Goal: Find specific page/section: Find specific page/section

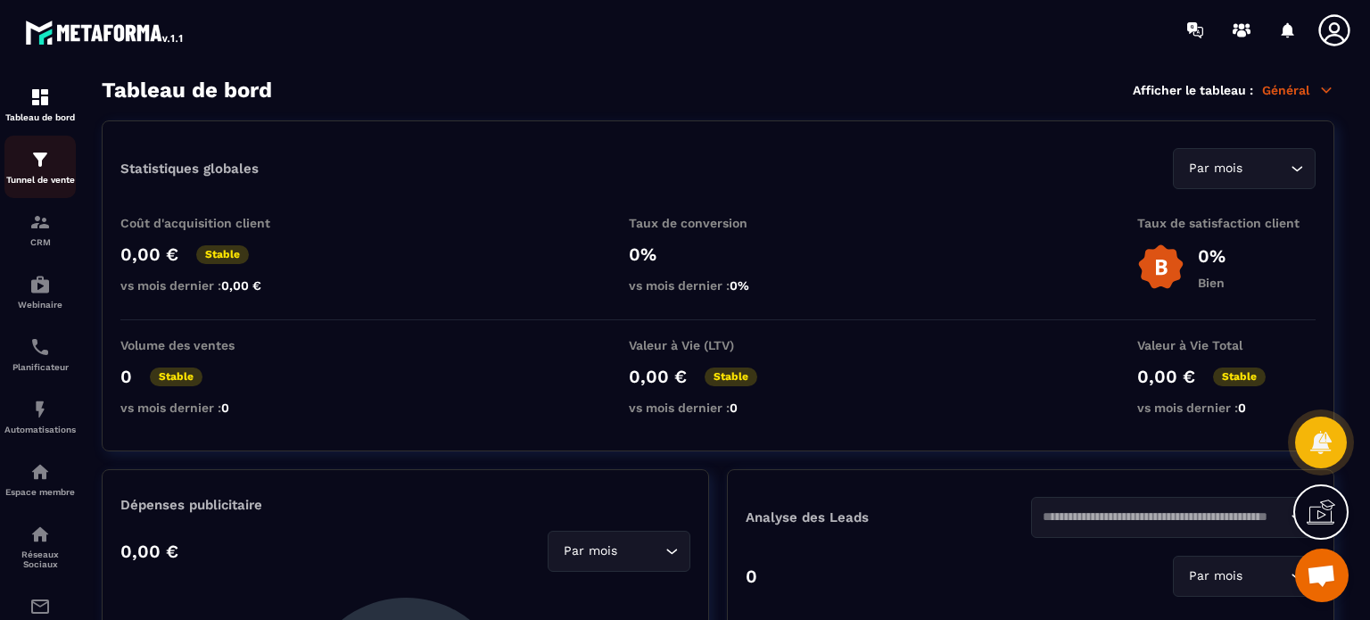
click at [44, 174] on div "Tunnel de vente" at bounding box center [39, 167] width 71 height 36
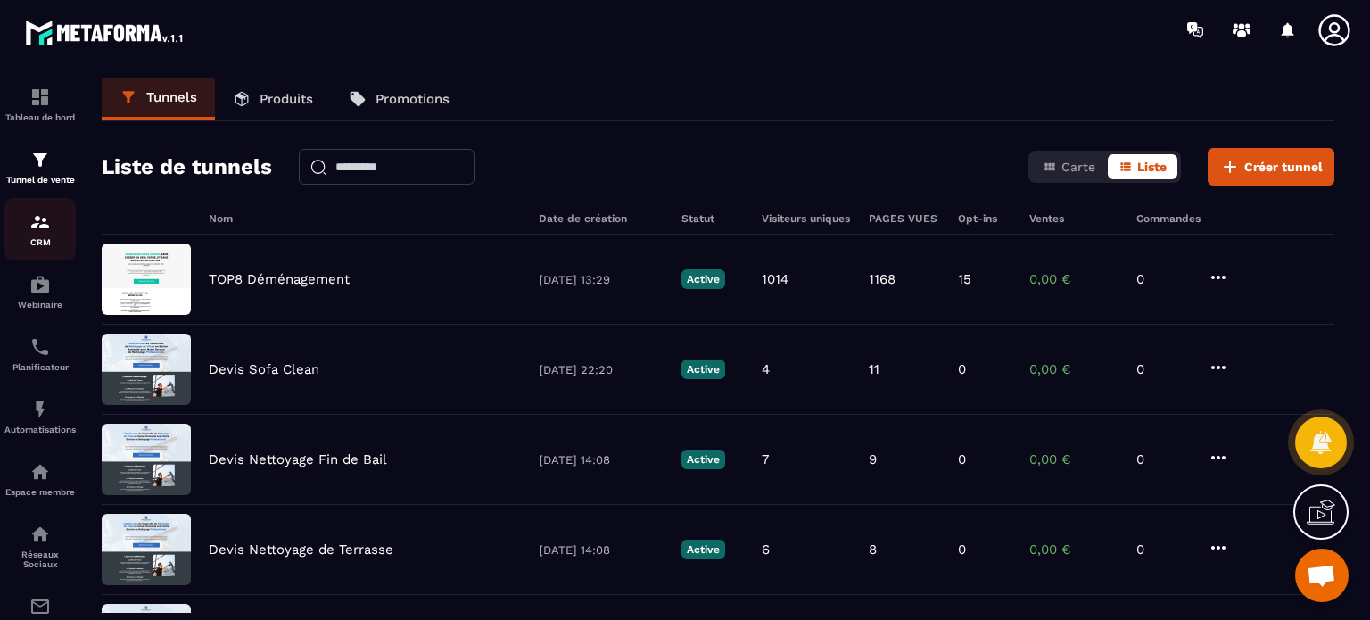
click at [45, 226] on img at bounding box center [39, 221] width 21 height 21
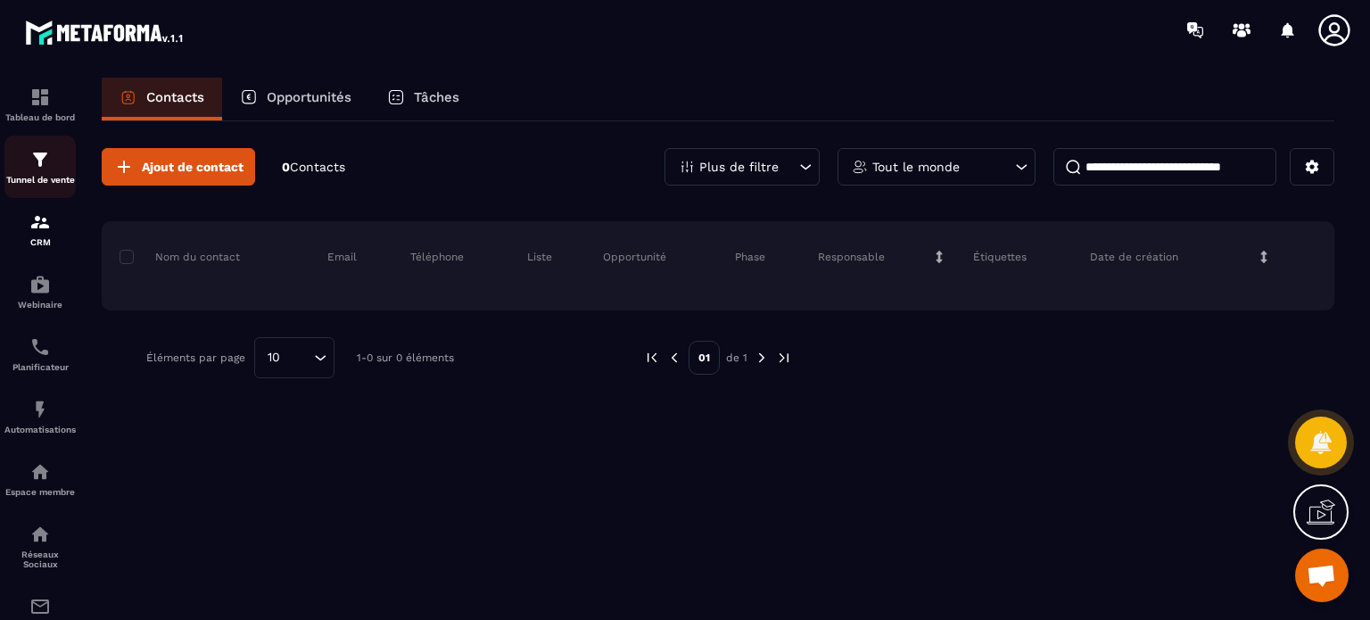
click at [32, 160] on img at bounding box center [39, 159] width 21 height 21
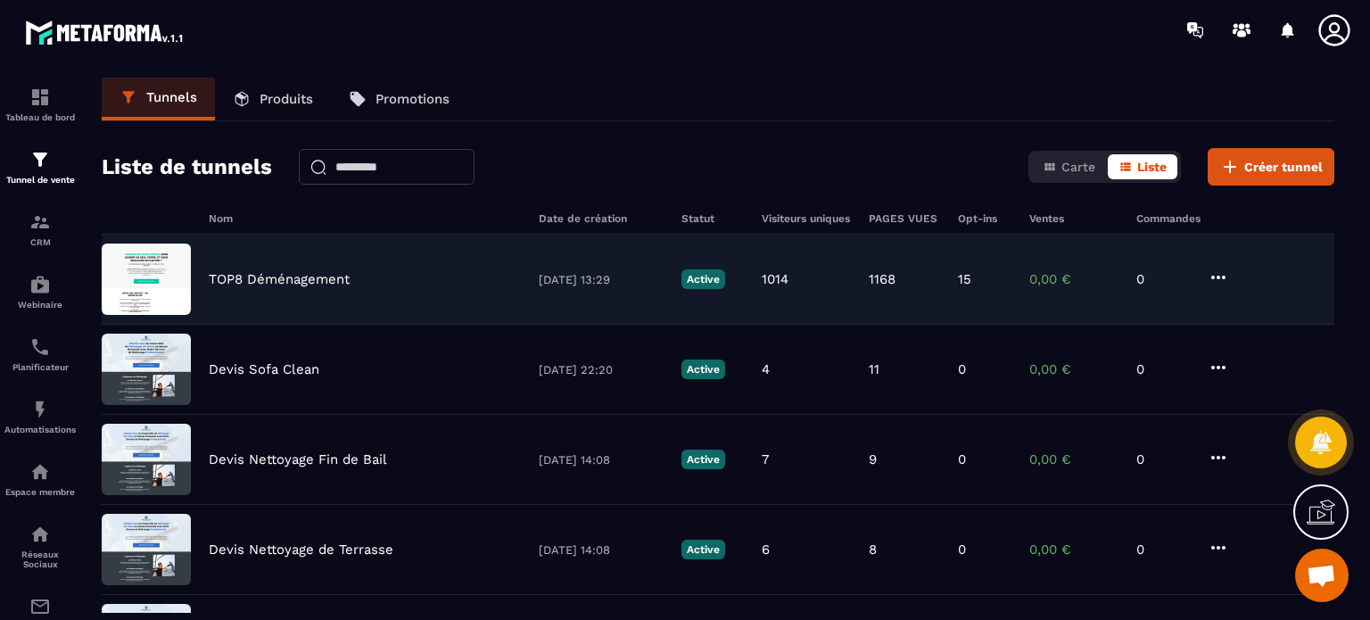
click at [292, 278] on p "TOP8 Déménagement" at bounding box center [279, 279] width 141 height 16
